Goal: Understand process/instructions: Learn how to perform a task or action

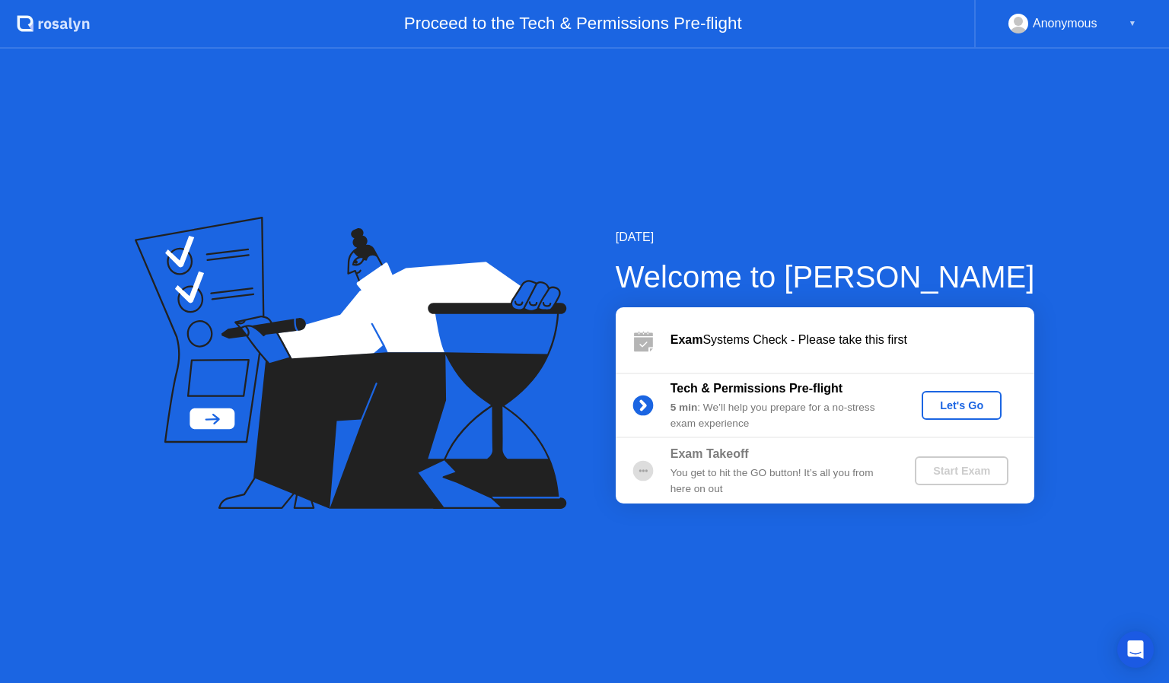
click at [968, 403] on div "Let's Go" at bounding box center [962, 405] width 68 height 12
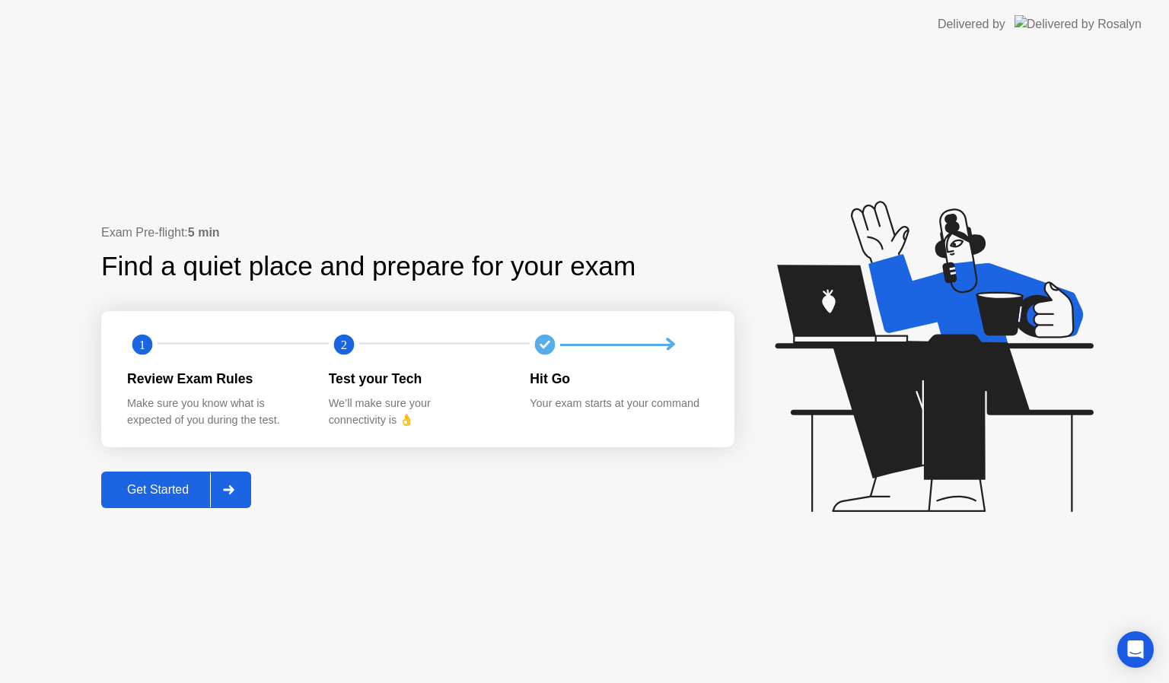
click at [170, 485] on div "Get Started" at bounding box center [158, 490] width 104 height 14
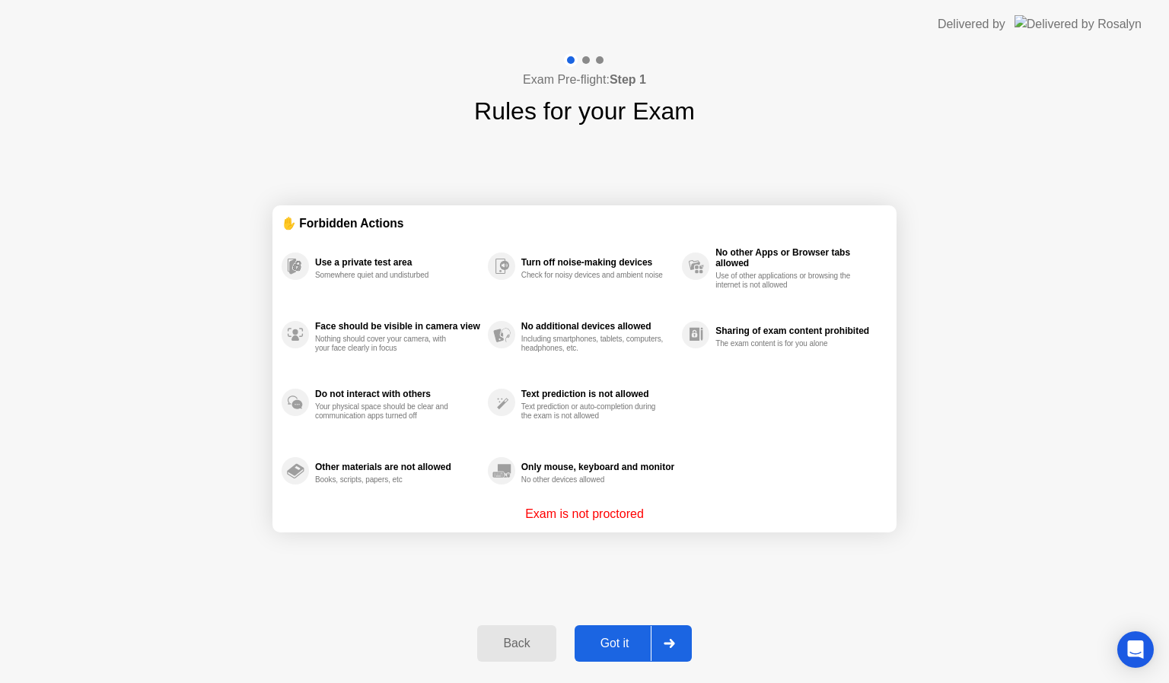
click at [615, 643] on div "Got it" at bounding box center [615, 644] width 72 height 14
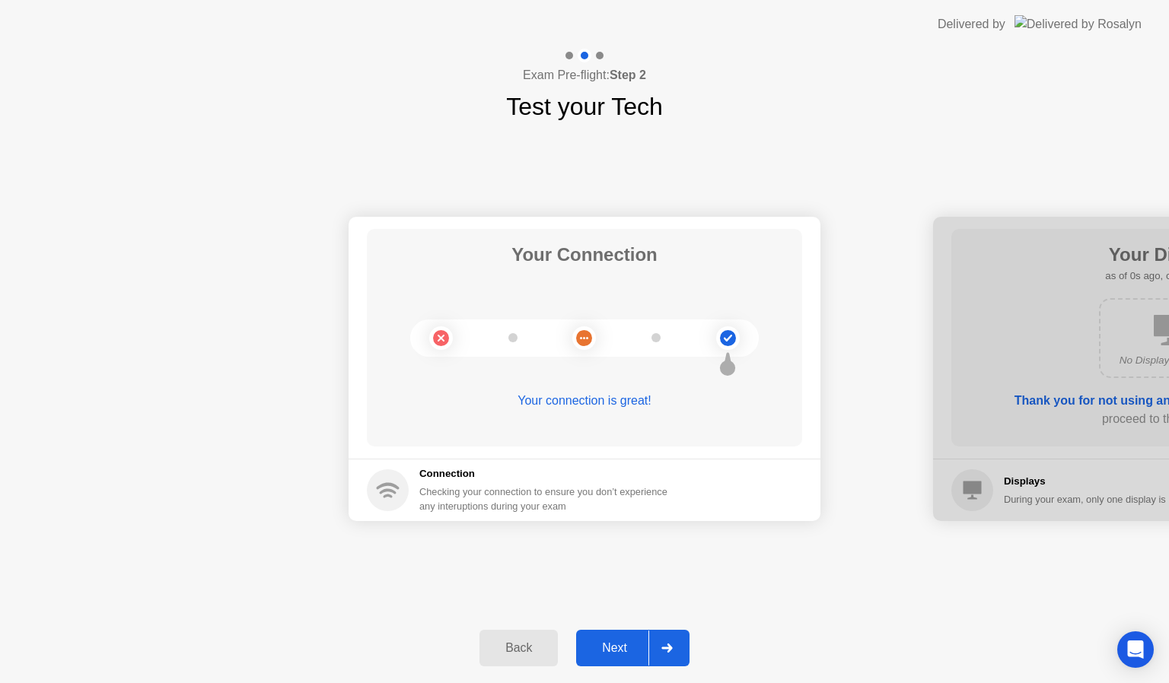
click at [615, 643] on div "Next" at bounding box center [615, 648] width 68 height 14
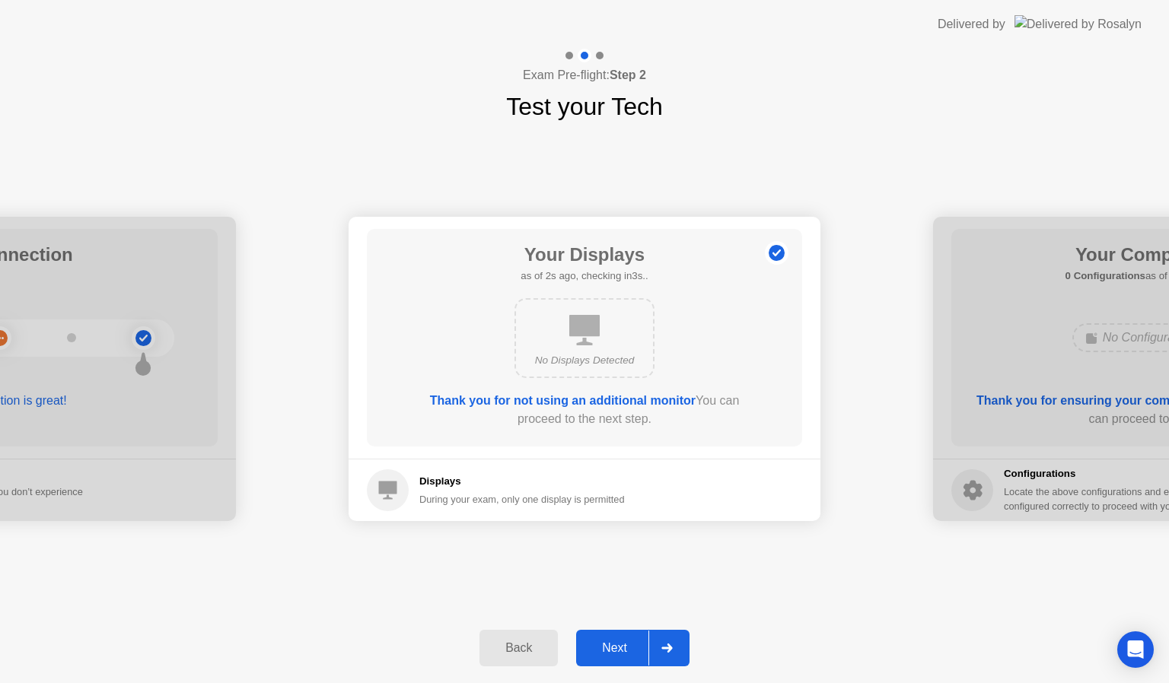
drag, startPoint x: 616, startPoint y: 638, endPoint x: 725, endPoint y: 399, distance: 262.9
click at [725, 399] on div "Exam Pre-flight: Step 2 Test your Tech Your Connection Your connection is great…" at bounding box center [584, 366] width 1169 height 635
click at [624, 650] on div "Next" at bounding box center [615, 648] width 68 height 14
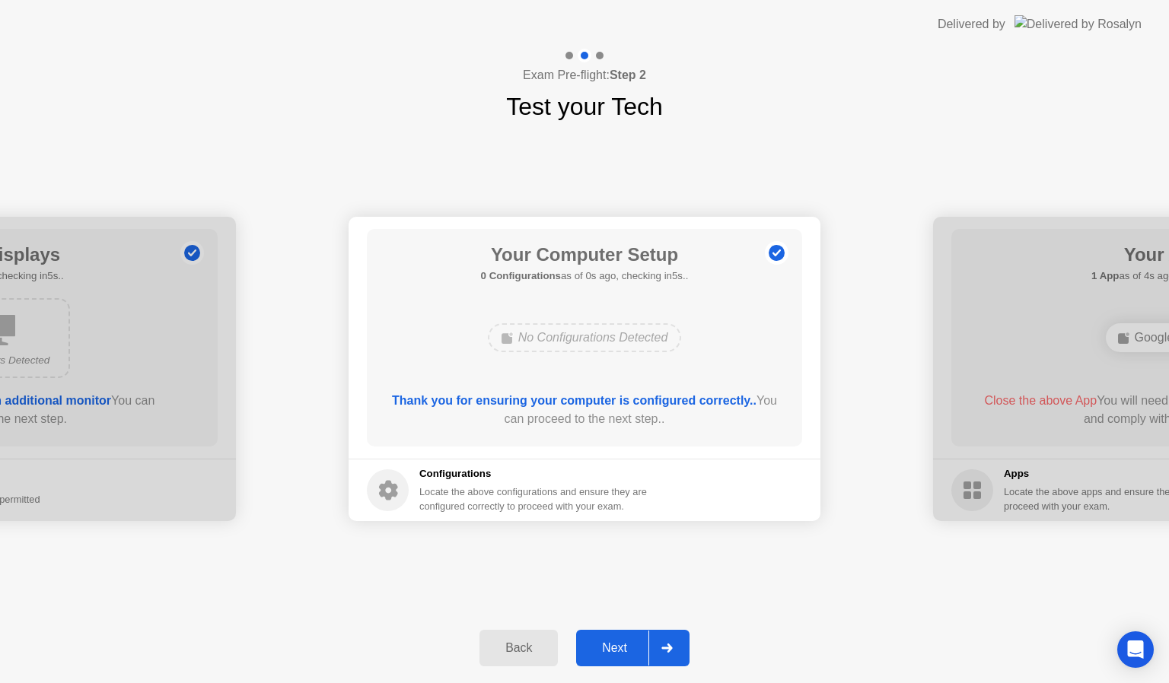
click at [624, 650] on div "Next" at bounding box center [615, 648] width 68 height 14
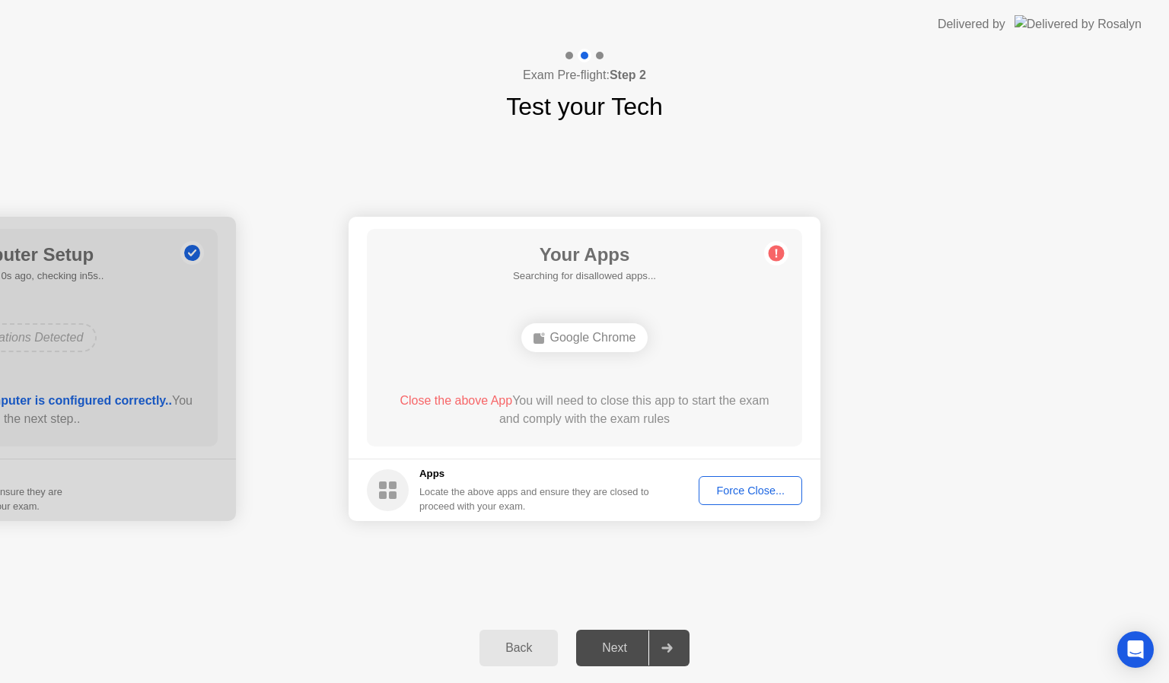
click at [624, 650] on div "Next" at bounding box center [615, 648] width 68 height 14
drag, startPoint x: 2, startPoint y: 0, endPoint x: 325, endPoint y: 127, distance: 347.5
click at [325, 127] on div "Your Connection Your connection is great! Connection Checking your connection t…" at bounding box center [584, 369] width 1169 height 489
click at [520, 647] on div "Back" at bounding box center [518, 648] width 69 height 14
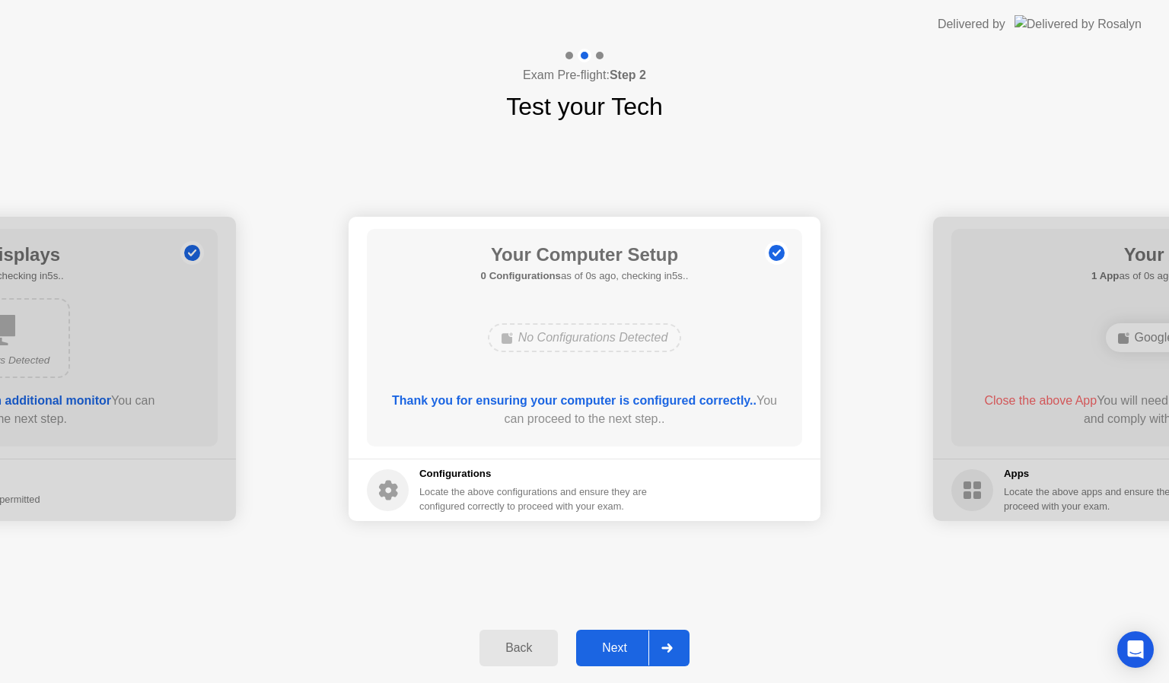
click at [520, 647] on div "Back" at bounding box center [518, 648] width 69 height 14
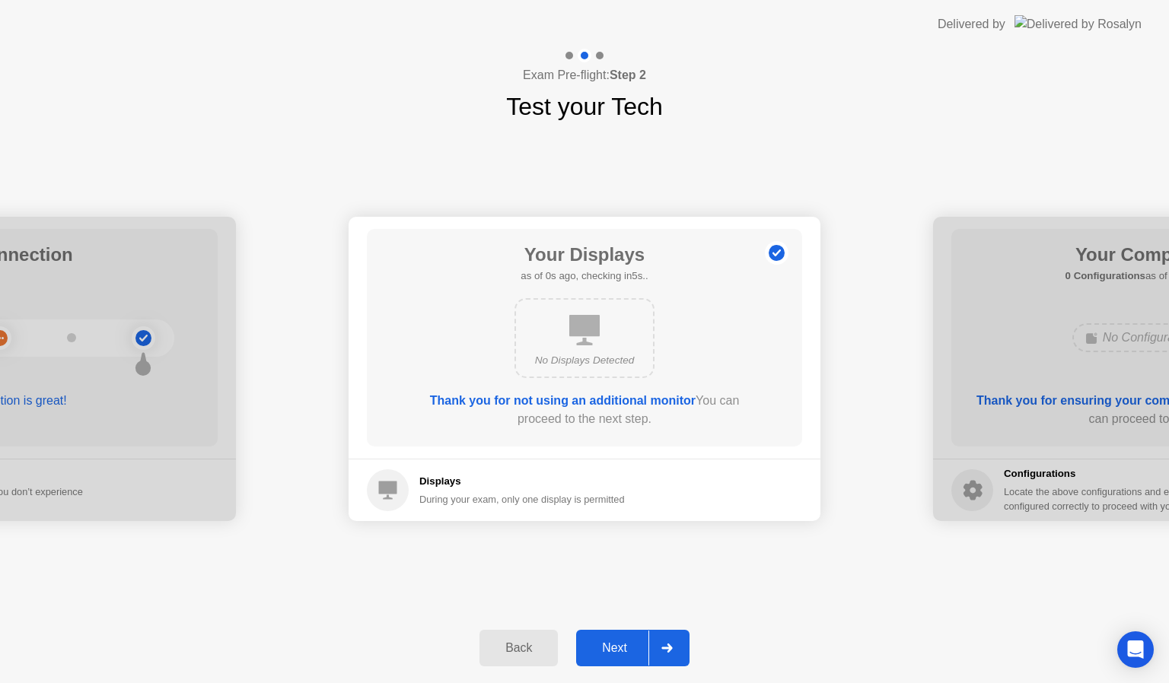
click at [520, 647] on div "Back" at bounding box center [518, 648] width 69 height 14
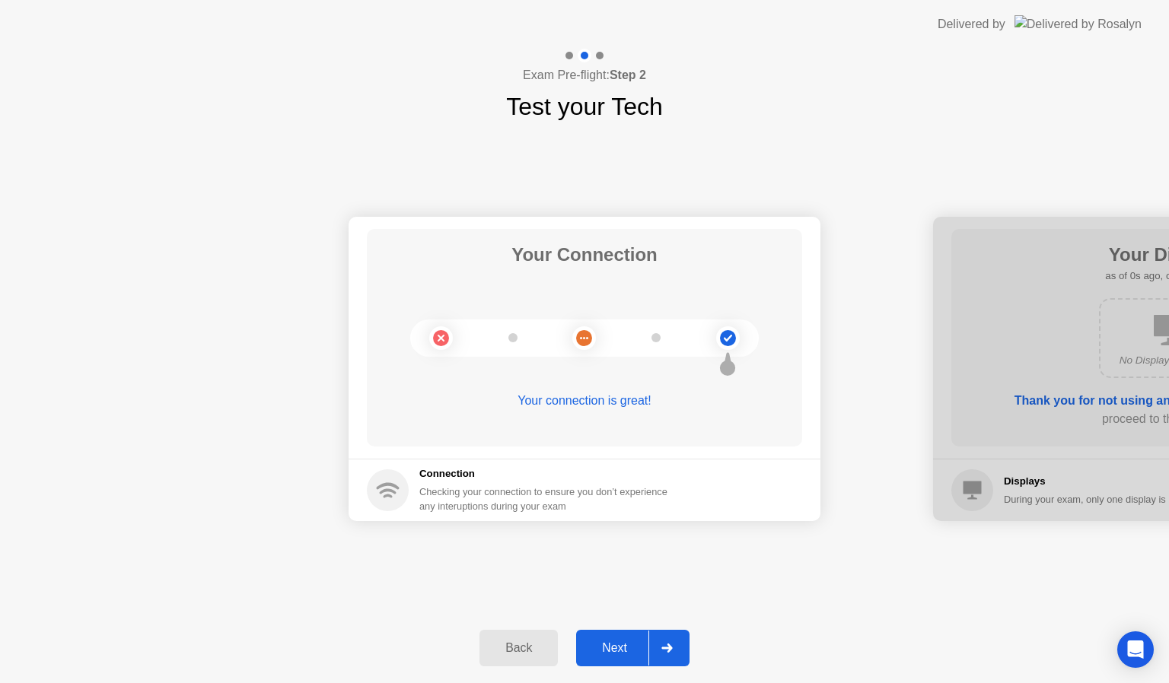
click at [520, 647] on div "Back" at bounding box center [518, 648] width 69 height 14
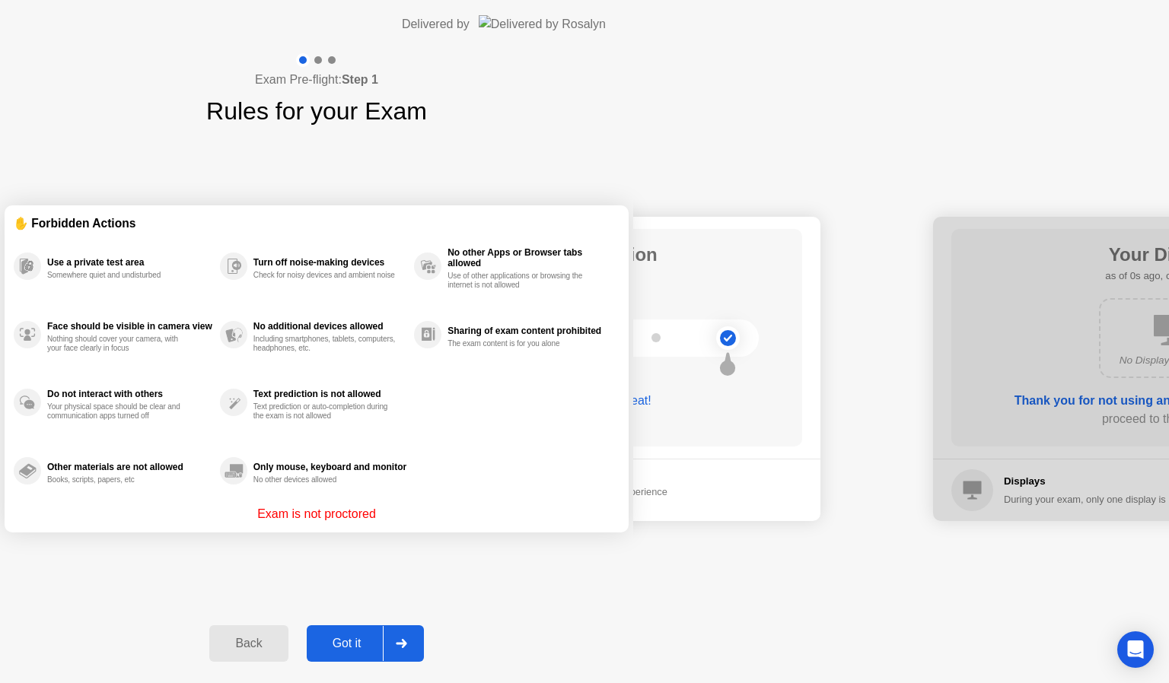
click at [283, 648] on div "Back" at bounding box center [248, 644] width 69 height 14
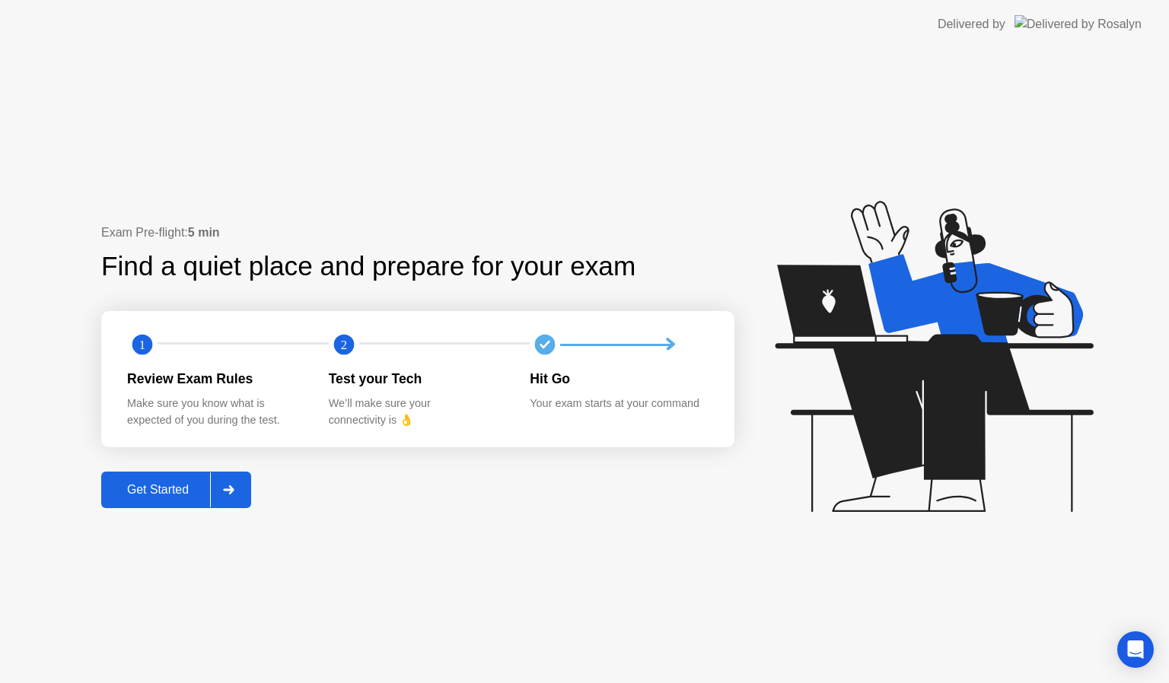
click at [519, 650] on div "Exam Pre-flight: 5 min Find a quiet place and prepare for your exam 1 2 Review …" at bounding box center [584, 366] width 1169 height 635
click at [1121, 27] on img at bounding box center [1077, 24] width 127 height 18
click at [156, 488] on div "Get Started" at bounding box center [158, 490] width 104 height 14
